Goal: Task Accomplishment & Management: Use online tool/utility

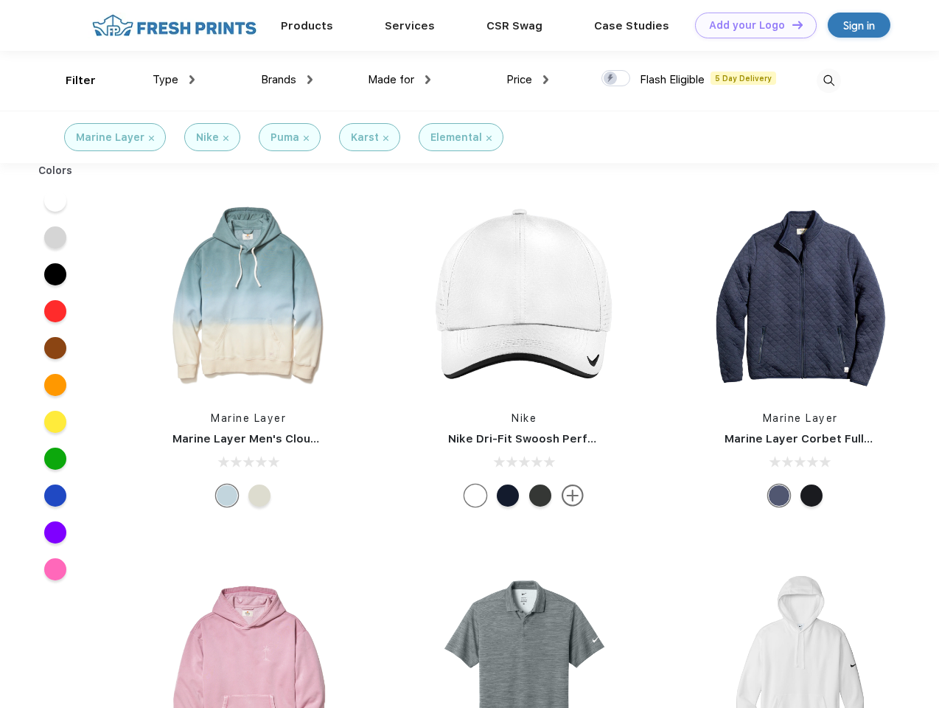
click at [750, 25] on link "Add your Logo Design Tool" at bounding box center [756, 26] width 122 height 26
click at [0, 0] on div "Design Tool" at bounding box center [0, 0] width 0 height 0
click at [791, 24] on link "Add your Logo Design Tool" at bounding box center [756, 26] width 122 height 26
click at [71, 80] on div "Filter" at bounding box center [81, 80] width 30 height 17
click at [174, 80] on span "Type" at bounding box center [166, 79] width 26 height 13
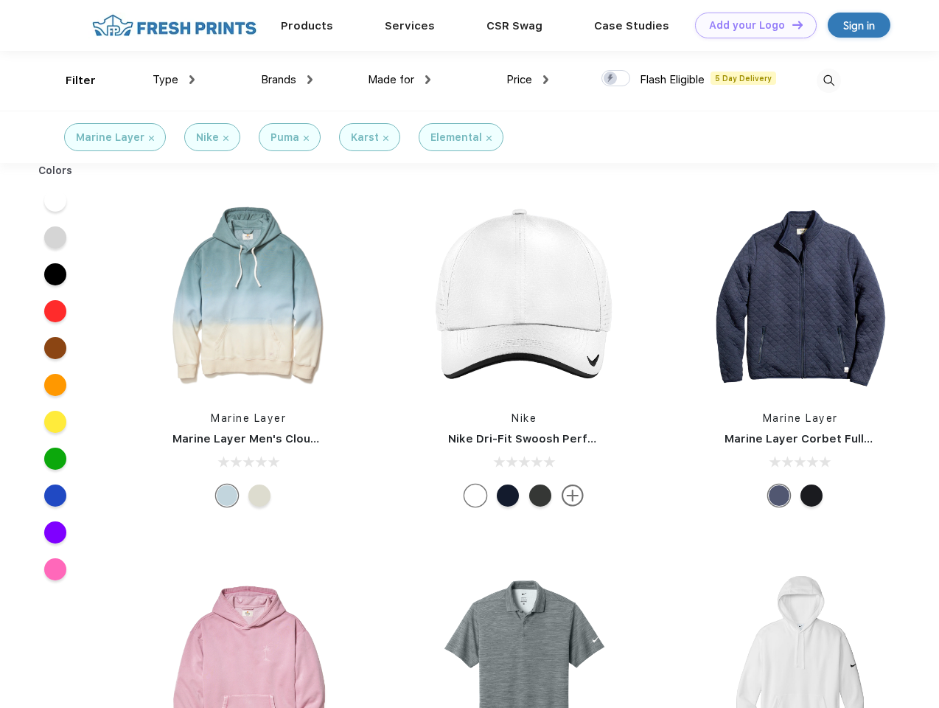
click at [287, 80] on span "Brands" at bounding box center [278, 79] width 35 height 13
click at [400, 80] on span "Made for" at bounding box center [391, 79] width 46 height 13
click at [528, 80] on span "Price" at bounding box center [519, 79] width 26 height 13
click at [616, 79] on div at bounding box center [616, 78] width 29 height 16
click at [611, 79] on input "checkbox" at bounding box center [607, 74] width 10 height 10
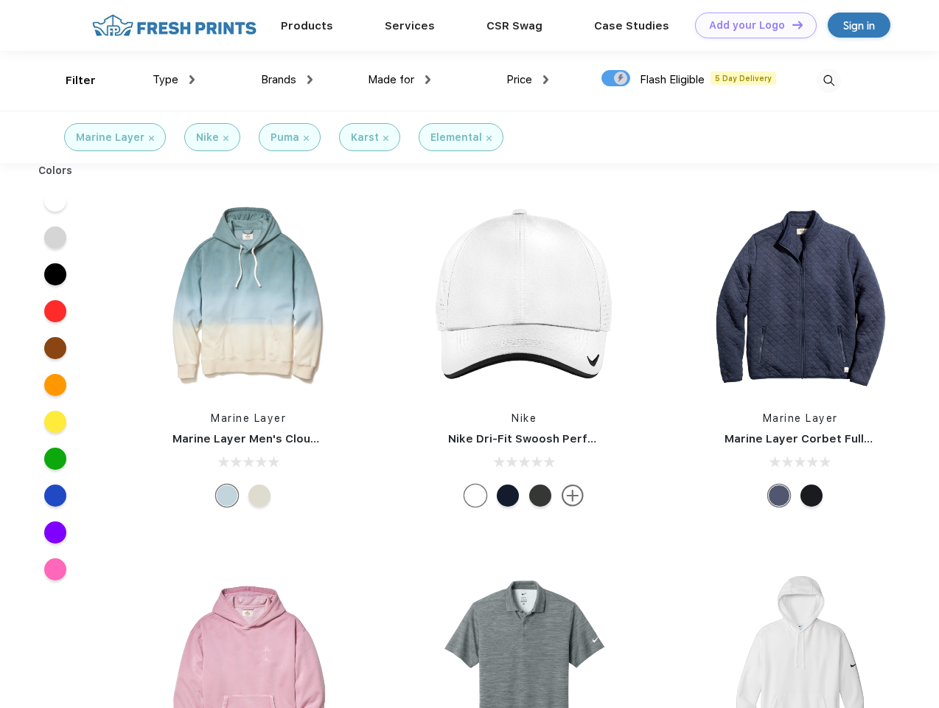
click at [829, 80] on img at bounding box center [829, 81] width 24 height 24
